Goal: Ask a question

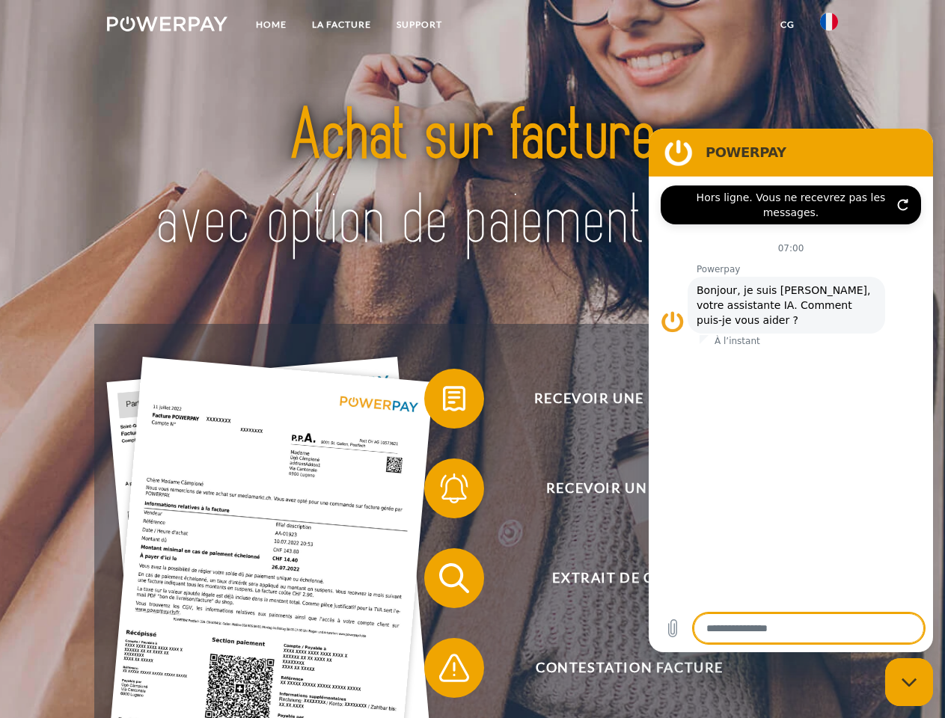
click at [167, 26] on img at bounding box center [167, 23] width 120 height 15
click at [829, 26] on img at bounding box center [829, 22] width 18 height 18
click at [787, 25] on link "CG" at bounding box center [787, 24] width 40 height 27
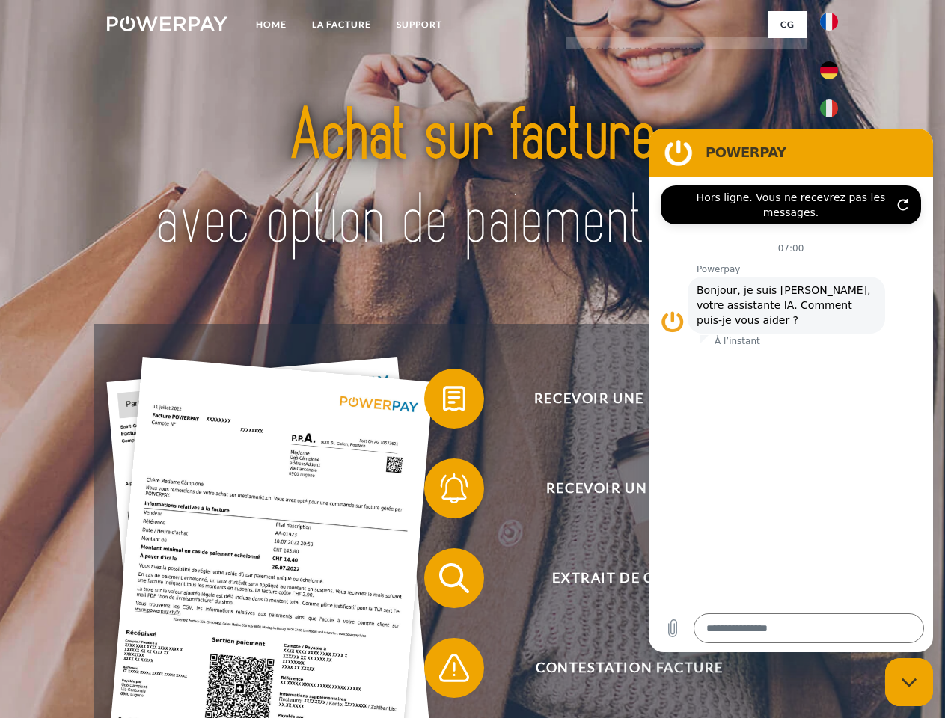
click at [443, 402] on span at bounding box center [431, 398] width 75 height 75
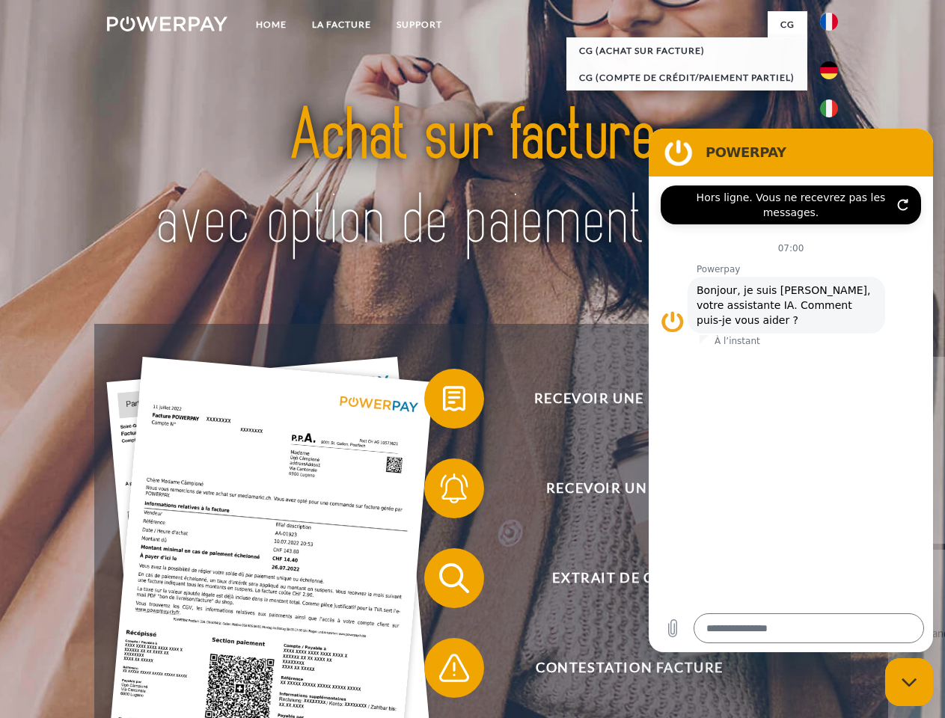
click at [443, 491] on div "Recevoir une facture ? Recevoir un rappel? Extrait de compte retour" at bounding box center [471, 623] width 755 height 598
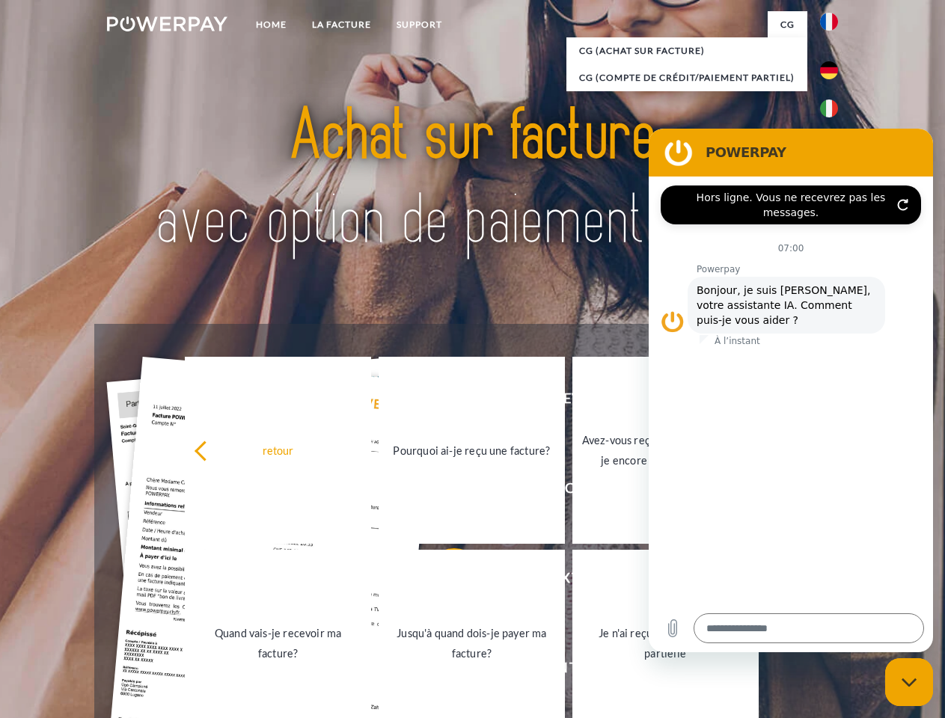
click at [443, 581] on link "Jusqu'à quand dois-je payer ma facture?" at bounding box center [471, 643] width 186 height 187
click at [443, 671] on span at bounding box center [431, 667] width 75 height 75
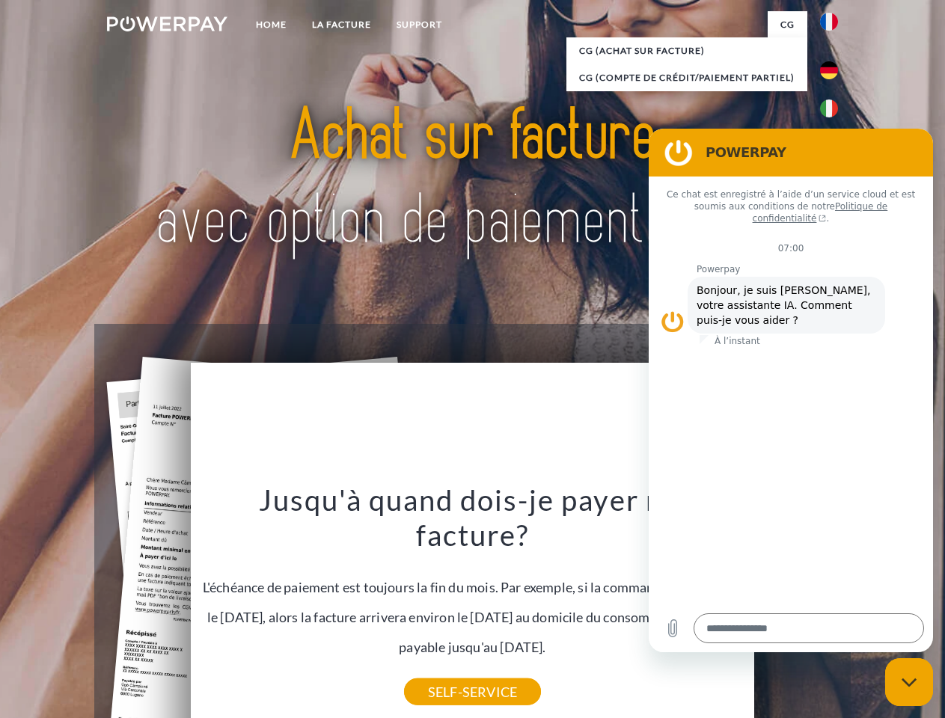
click at [909, 682] on icon "Fermer la fenêtre de messagerie" at bounding box center [909, 683] width 16 height 10
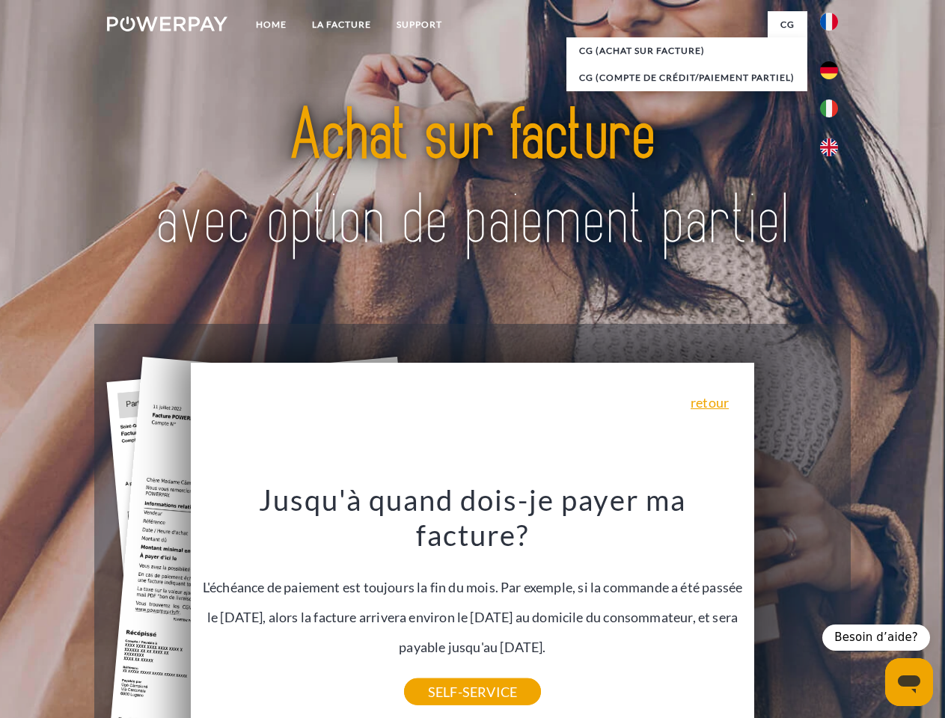
type textarea "*"
